Goal: Find contact information: Obtain details needed to contact an individual or organization

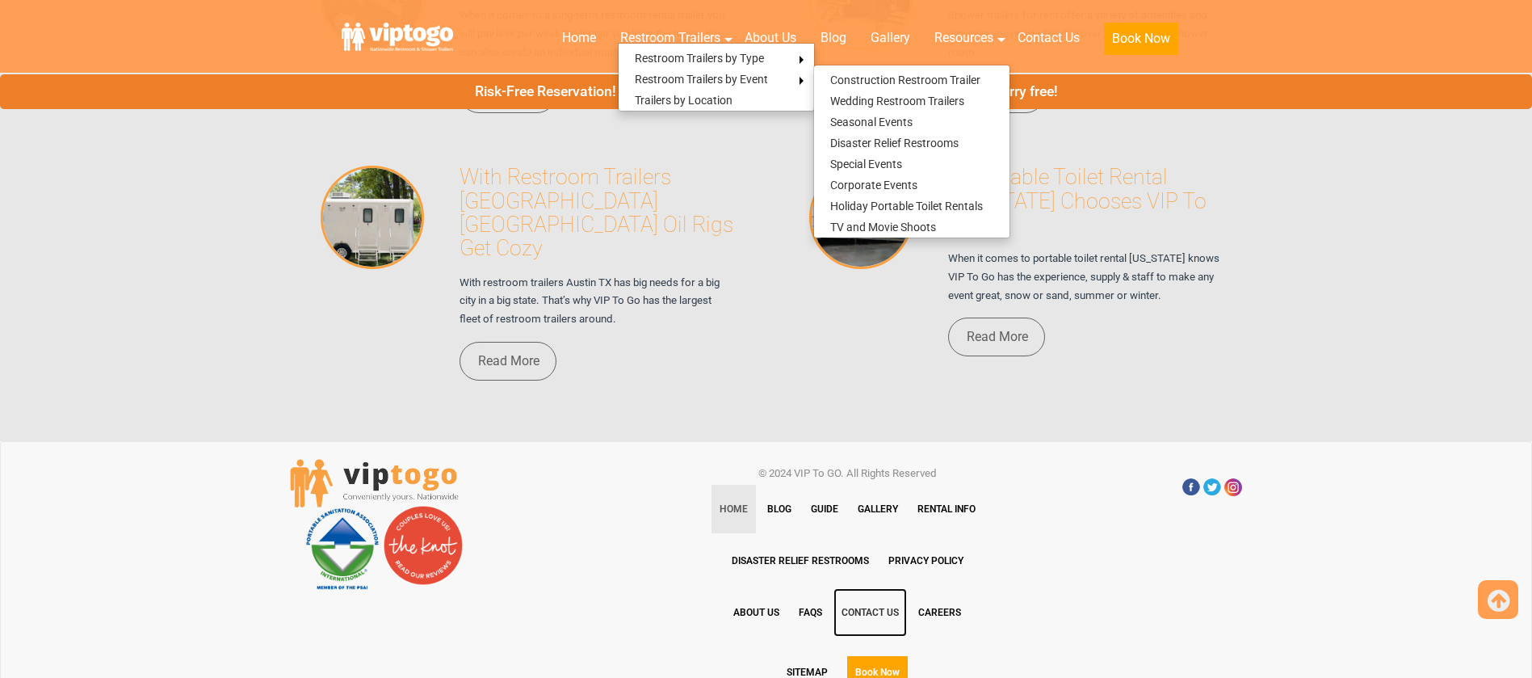
scroll to position [11175, 0]
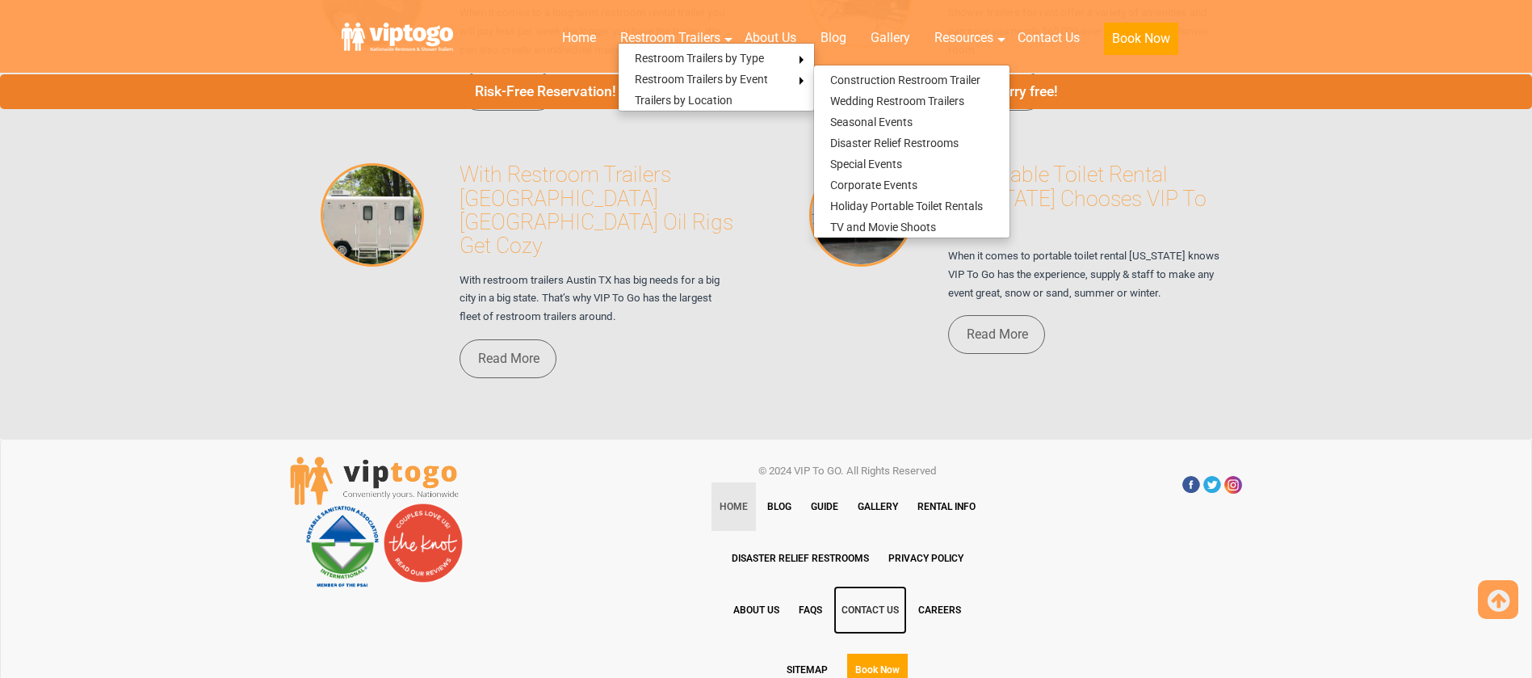
click at [872, 586] on link "Contact Us" at bounding box center [871, 610] width 74 height 48
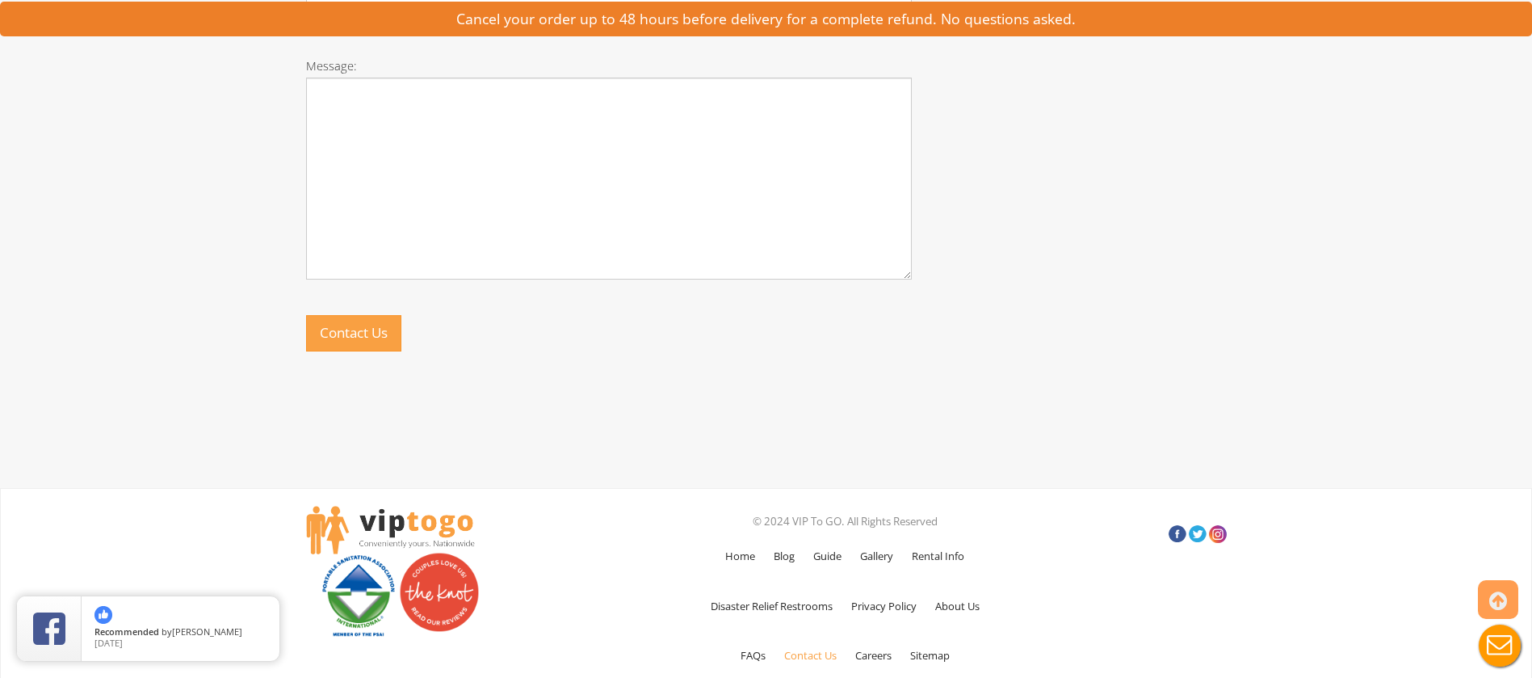
scroll to position [1066, 0]
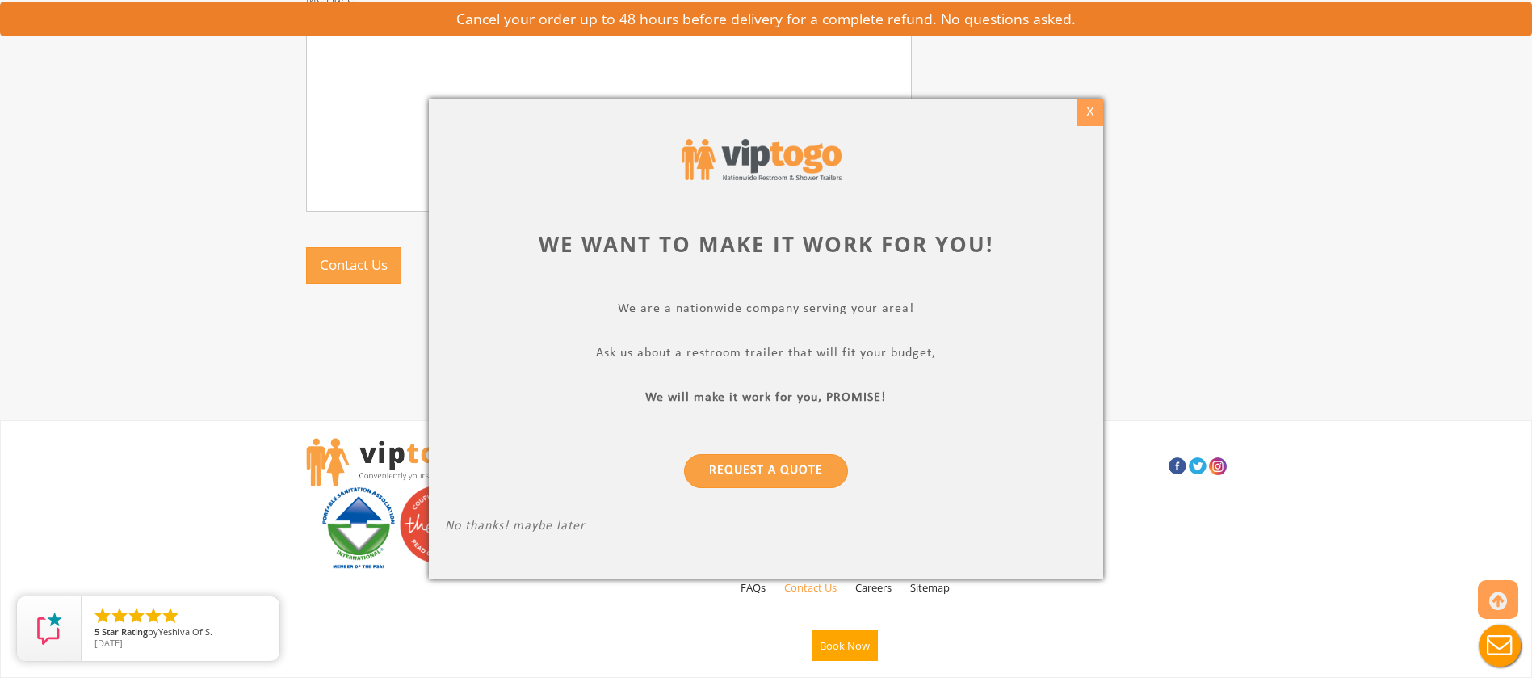
click at [1091, 113] on div "X" at bounding box center [1090, 112] width 25 height 27
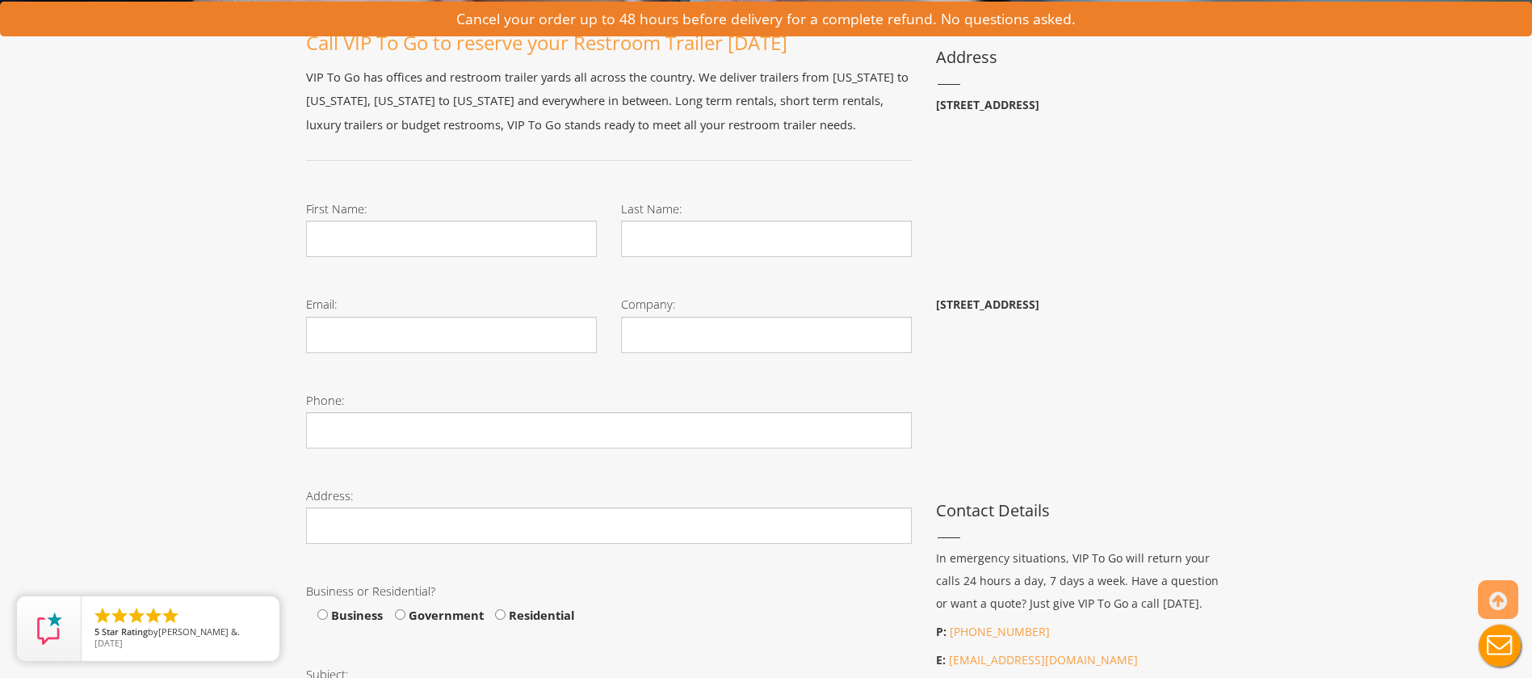
scroll to position [261, 0]
